Goal: Communication & Community: Answer question/provide support

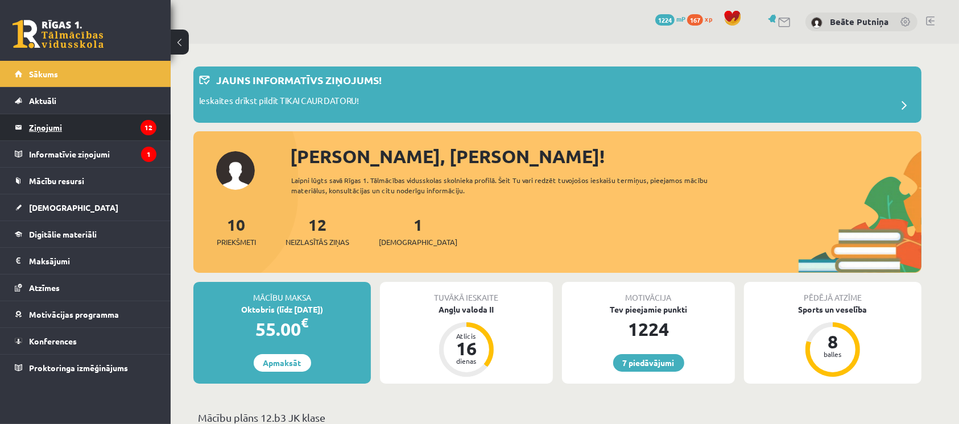
click at [89, 125] on legend "Ziņojumi 12" at bounding box center [92, 127] width 127 height 26
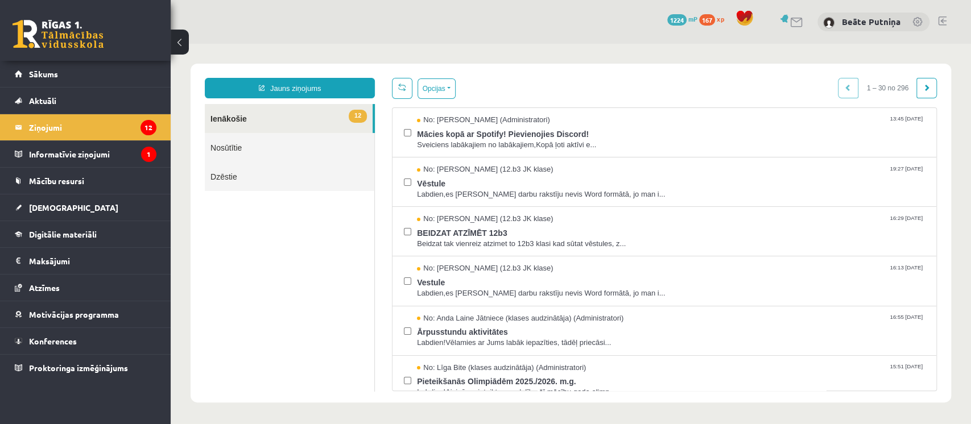
click at [245, 124] on link "12 Ienākošie" at bounding box center [289, 118] width 168 height 29
click at [59, 207] on span "[DEMOGRAPHIC_DATA]" at bounding box center [73, 207] width 89 height 10
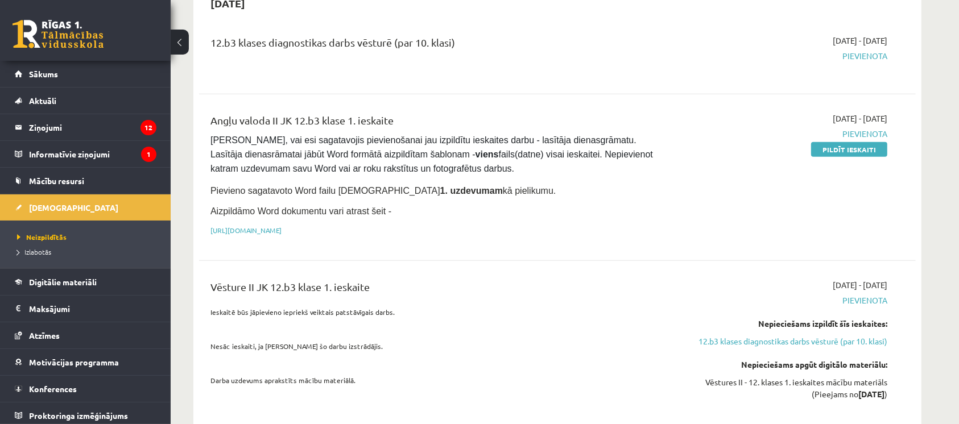
scroll to position [629, 0]
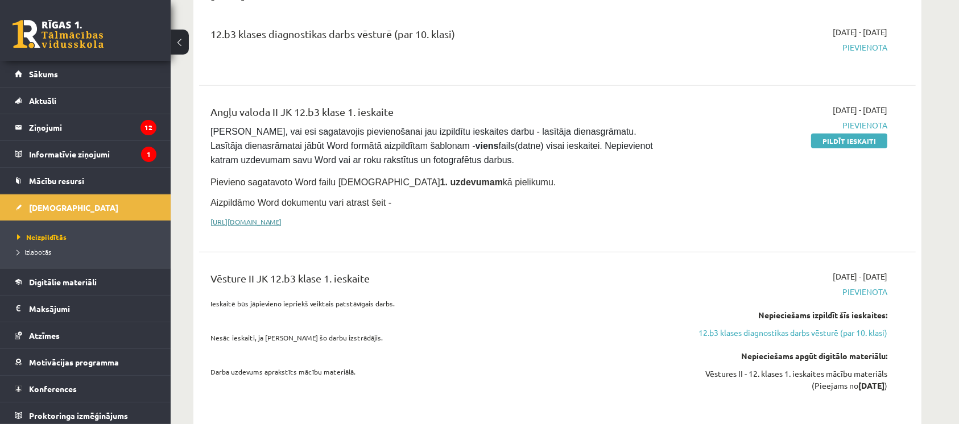
click at [282, 217] on link "[URL][DOMAIN_NAME]" at bounding box center [245, 221] width 71 height 9
